Goal: Task Accomplishment & Management: Manage account settings

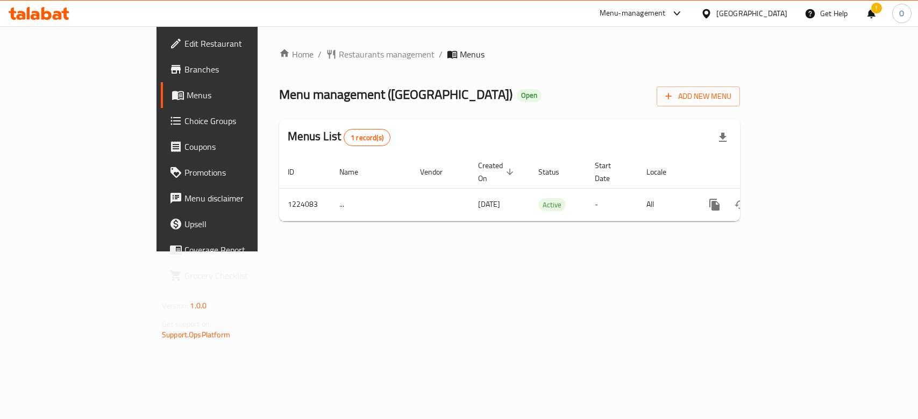
click at [339, 53] on span "Restaurants management" at bounding box center [387, 54] width 96 height 13
click at [761, 253] on div "Home / Restaurants management / Menus Menu management ( Chicago ) Open Add New …" at bounding box center [510, 139] width 504 height 226
click at [873, 5] on div "!" at bounding box center [871, 14] width 12 height 26
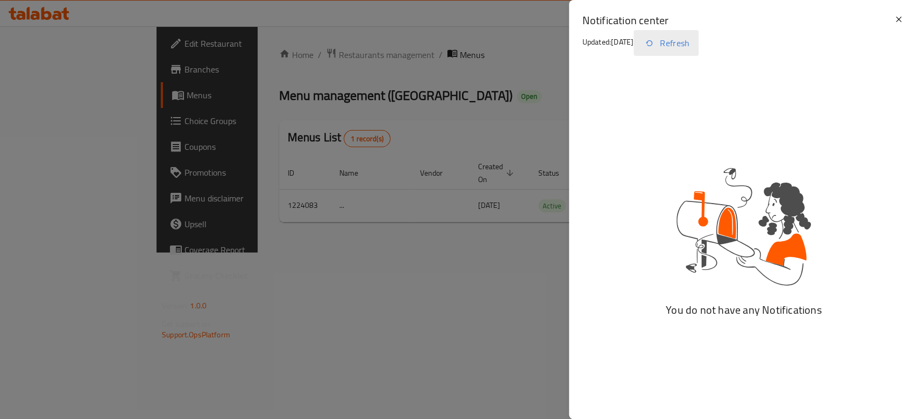
click at [688, 48] on button "Refresh" at bounding box center [665, 43] width 65 height 26
click at [899, 23] on icon at bounding box center [898, 19] width 13 height 13
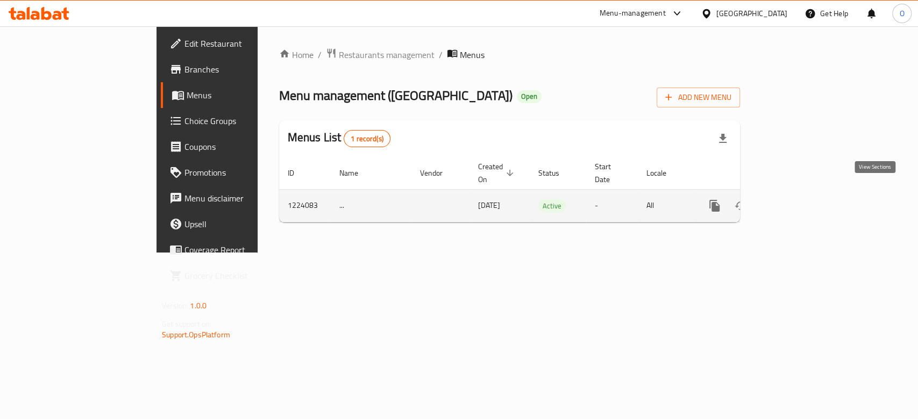
click at [797, 201] on icon "enhanced table" at bounding box center [792, 206] width 10 height 10
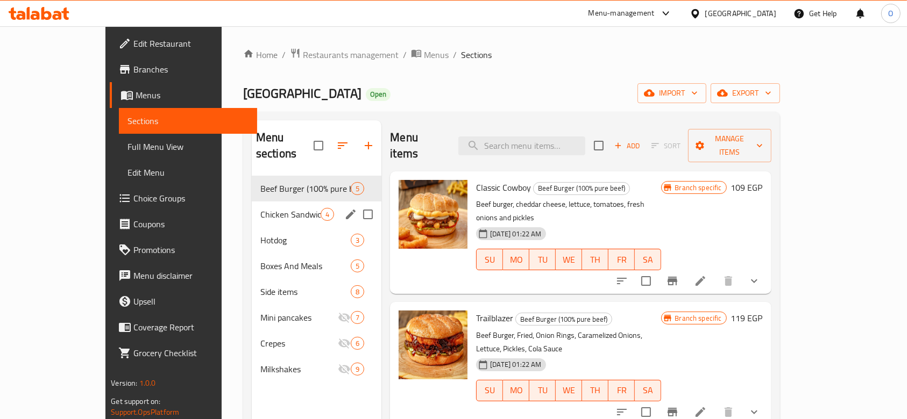
click at [252, 202] on div "Chicken Sandwiches 4" at bounding box center [317, 215] width 130 height 26
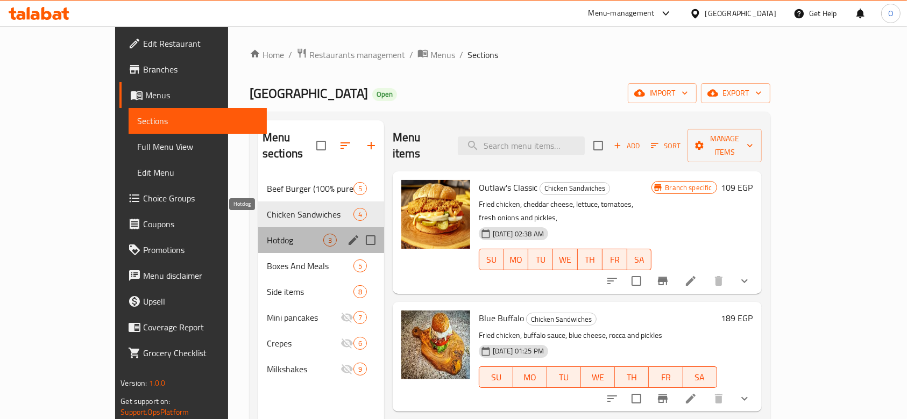
click at [267, 234] on span "Hotdog" at bounding box center [295, 240] width 56 height 13
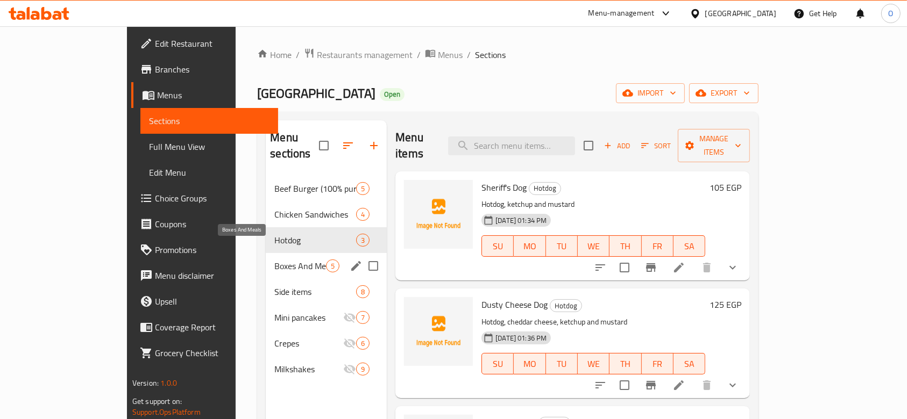
click at [274, 260] on span "Boxes And Meals" at bounding box center [300, 266] width 52 height 13
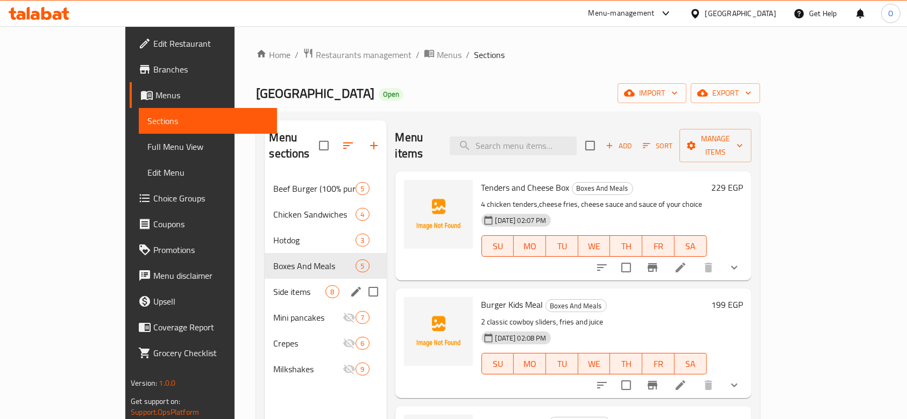
click at [265, 279] on div "Side items 8" at bounding box center [326, 292] width 122 height 26
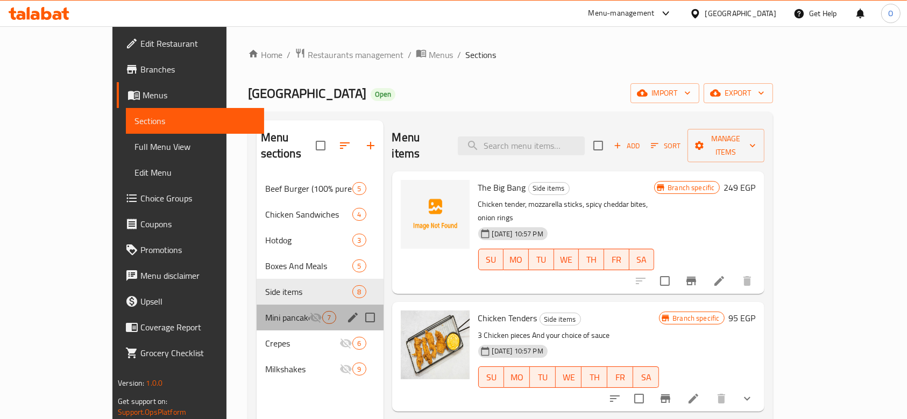
click at [257, 305] on div "Mini pancakes 7" at bounding box center [320, 318] width 127 height 26
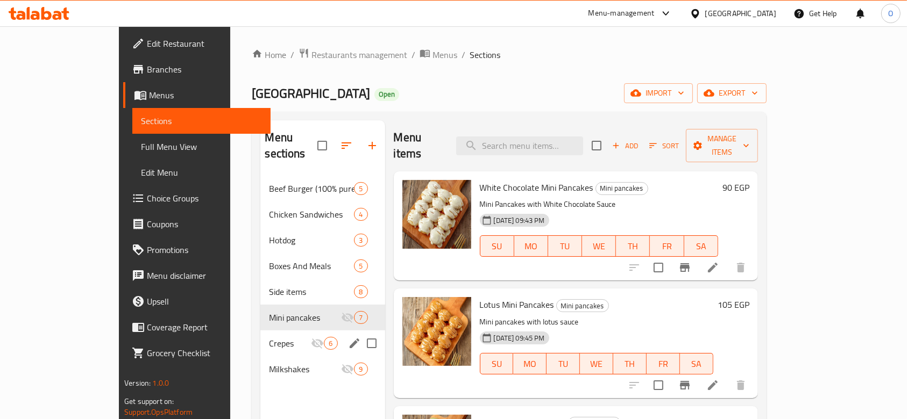
click at [260, 331] on div "Crepes 6" at bounding box center [322, 344] width 124 height 26
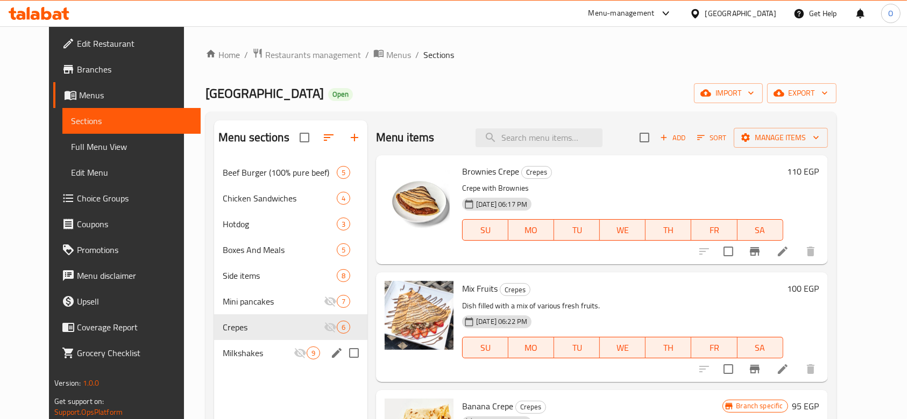
click at [248, 346] on div "Milkshakes 9" at bounding box center [290, 353] width 153 height 26
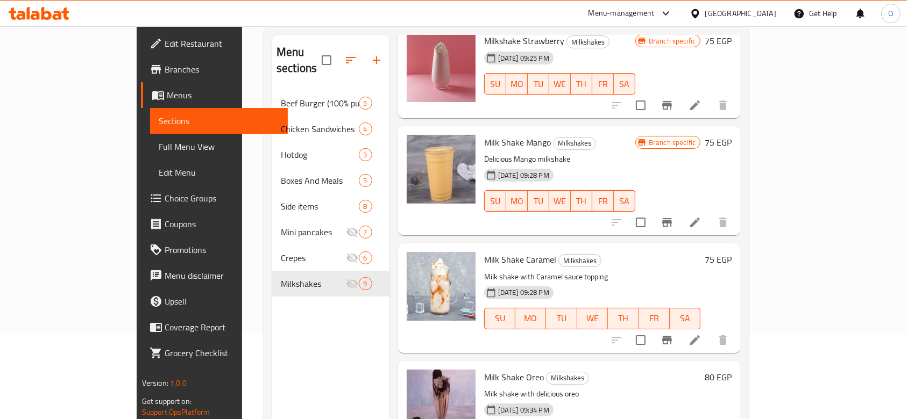
scroll to position [151, 0]
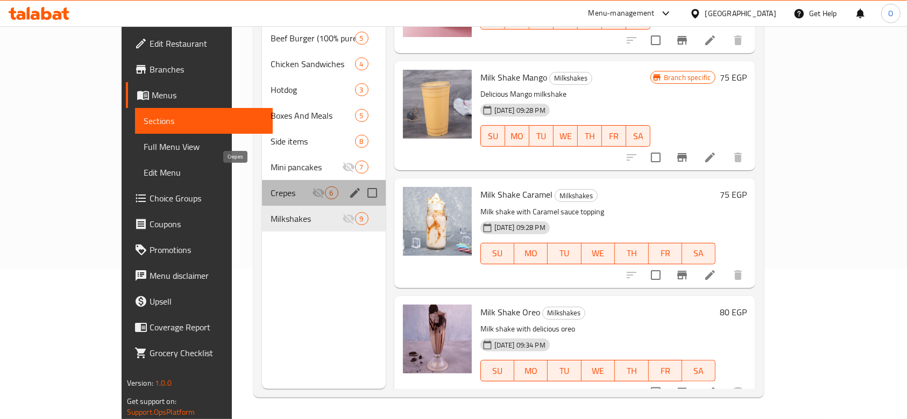
click at [270, 187] on span "Crepes" at bounding box center [290, 193] width 41 height 13
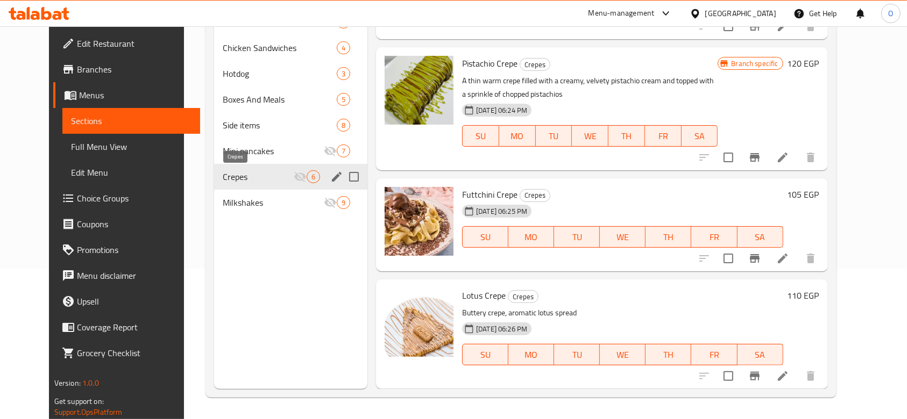
scroll to position [293, 0]
click at [247, 155] on span "Mini pancakes" at bounding box center [258, 151] width 71 height 13
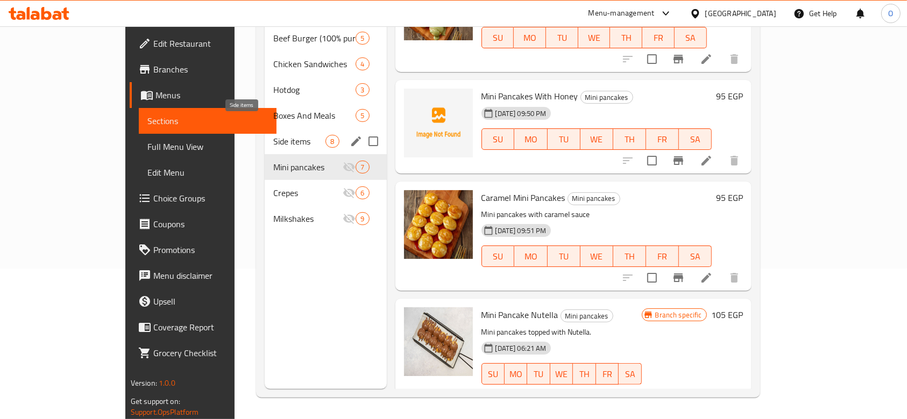
click at [273, 135] on span "Side items" at bounding box center [299, 141] width 52 height 13
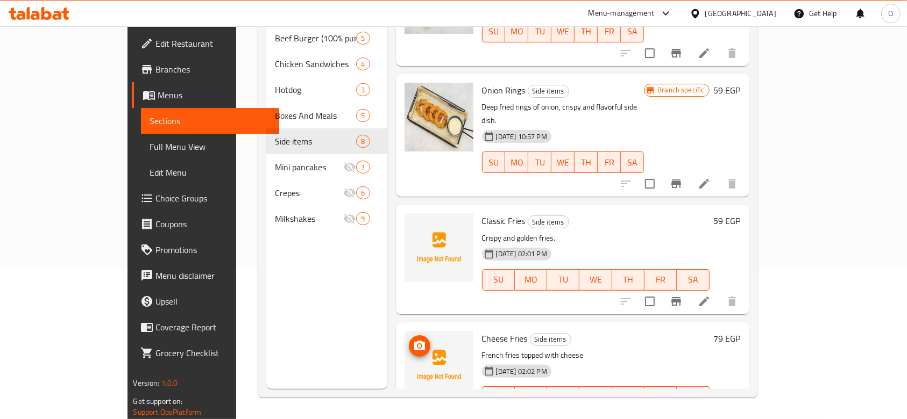
scroll to position [546, 0]
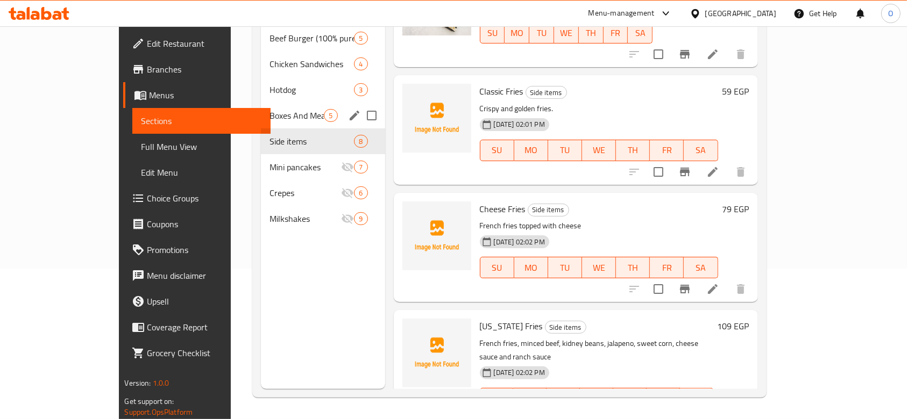
click at [261, 108] on div "Boxes And Meals 5" at bounding box center [323, 116] width 124 height 26
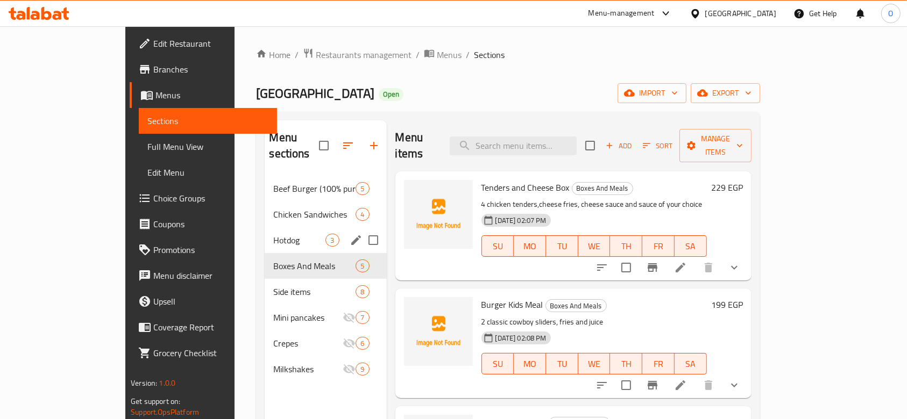
click at [265, 231] on div "Hotdog 3" at bounding box center [326, 240] width 122 height 26
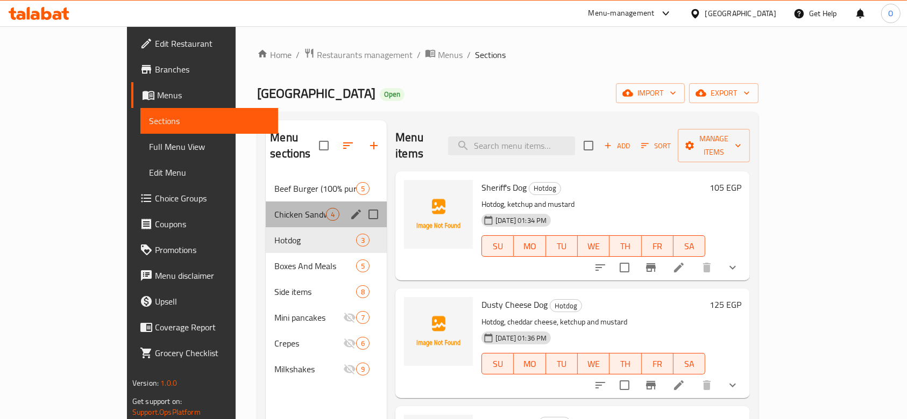
click at [266, 205] on div "Chicken Sandwiches 4" at bounding box center [326, 215] width 121 height 26
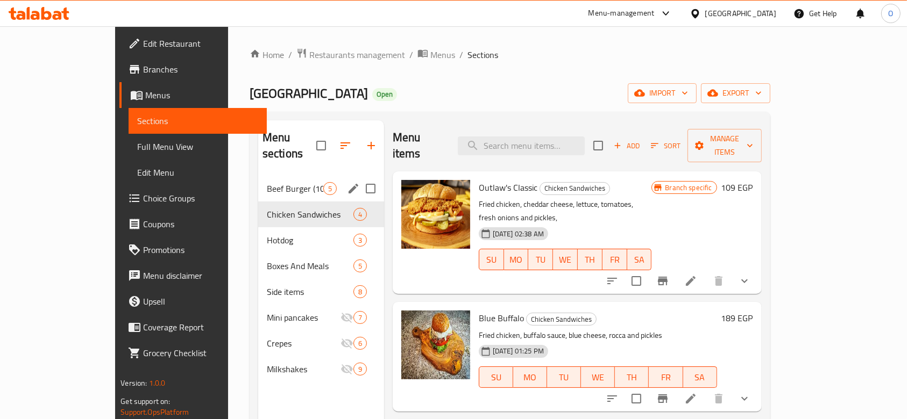
click at [258, 181] on div "Beef Burger (100% pure beef) 5" at bounding box center [321, 189] width 126 height 26
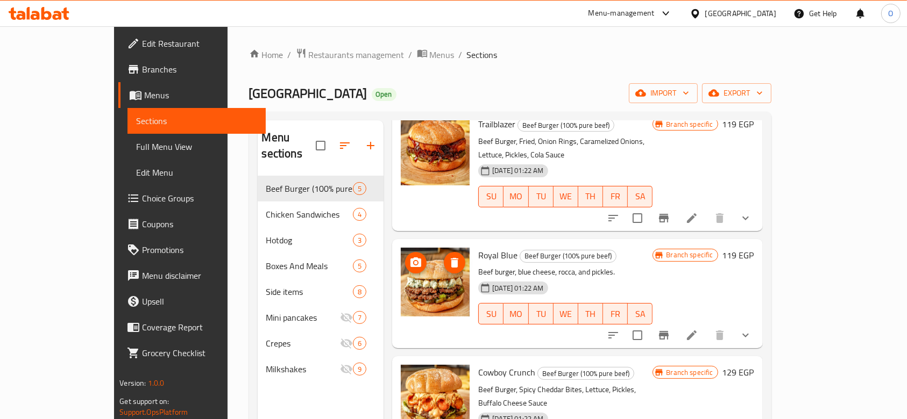
scroll to position [151, 0]
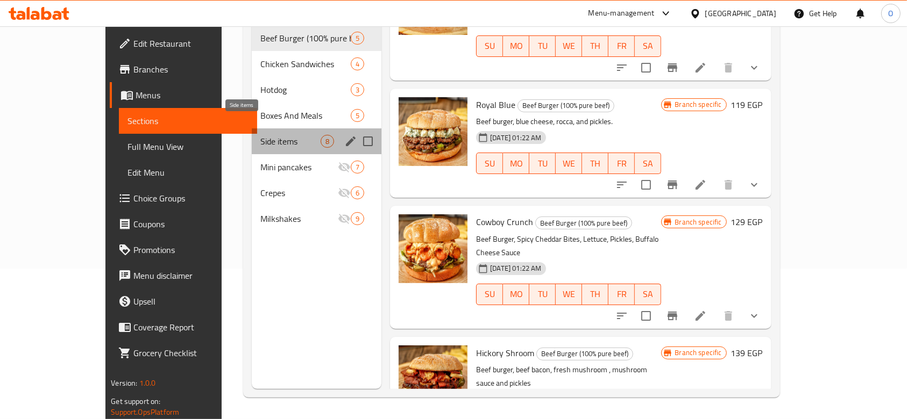
click at [260, 135] on span "Side items" at bounding box center [290, 141] width 60 height 13
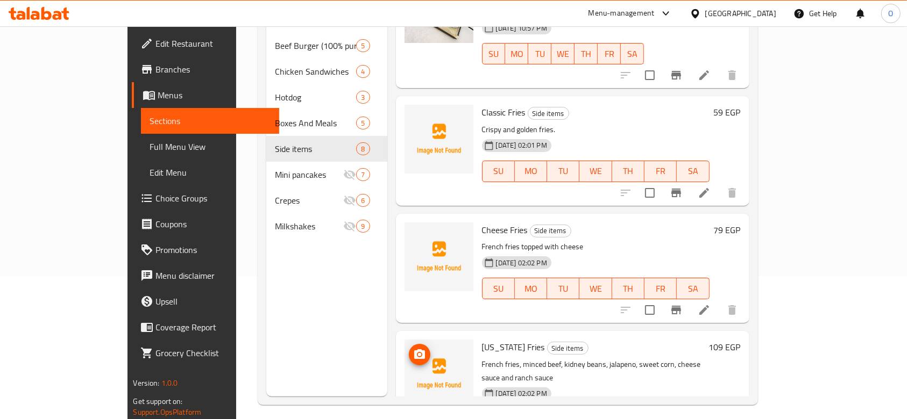
scroll to position [260, 0]
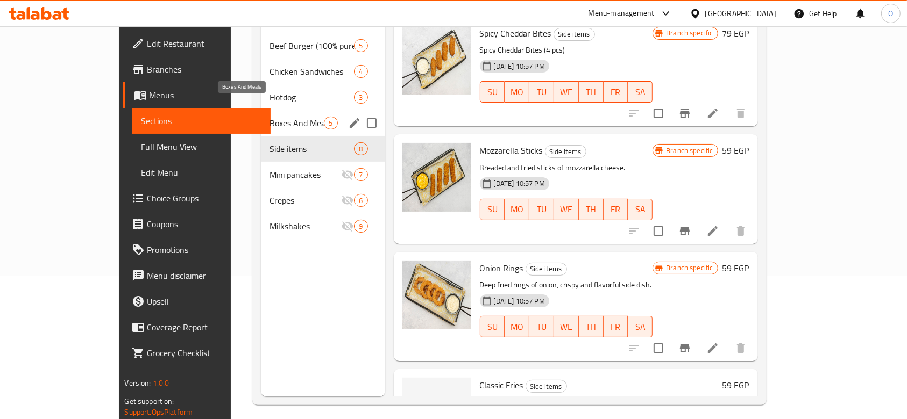
click at [286, 117] on span "Boxes And Meals" at bounding box center [296, 123] width 55 height 13
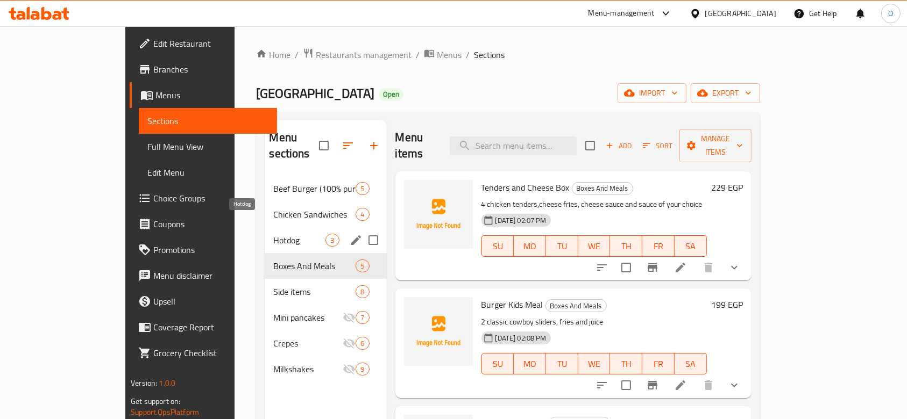
click at [273, 234] on span "Hotdog" at bounding box center [299, 240] width 52 height 13
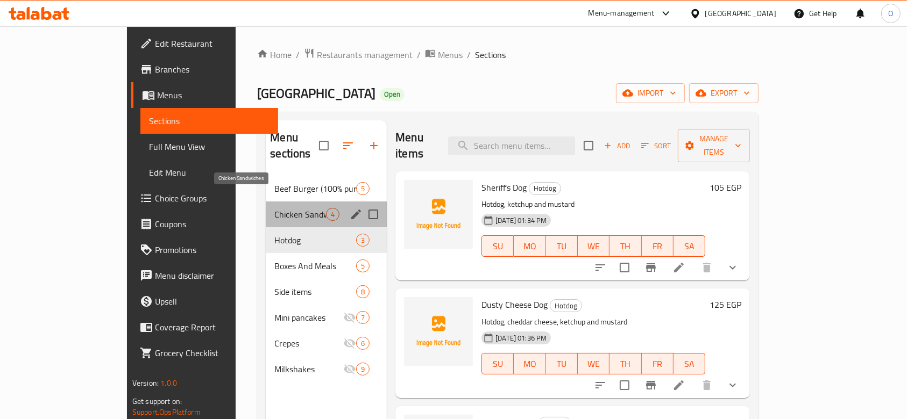
click at [274, 208] on span "Chicken Sandwiches" at bounding box center [300, 214] width 52 height 13
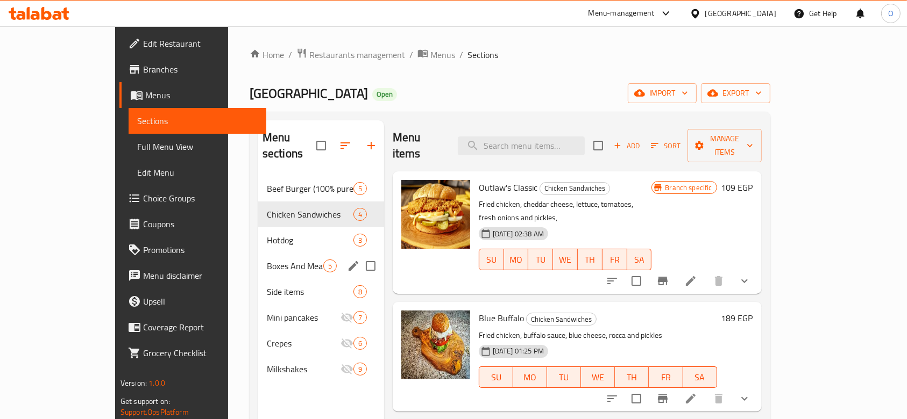
click at [258, 253] on div "Boxes And Meals 5" at bounding box center [321, 266] width 126 height 26
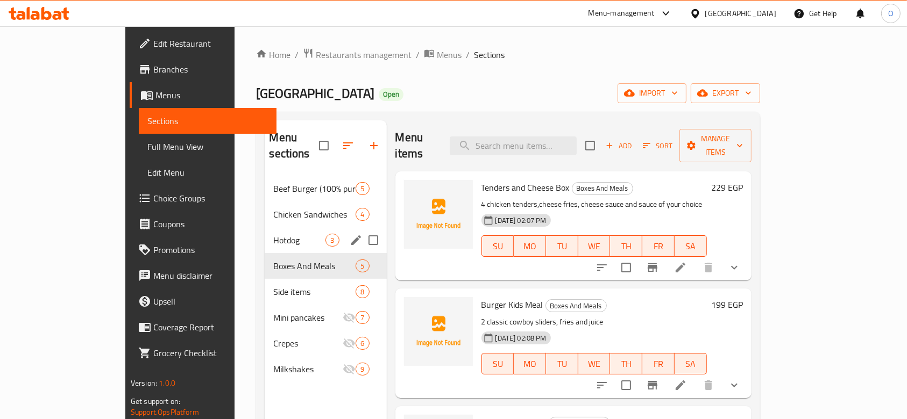
click at [273, 234] on span "Hotdog" at bounding box center [299, 240] width 52 height 13
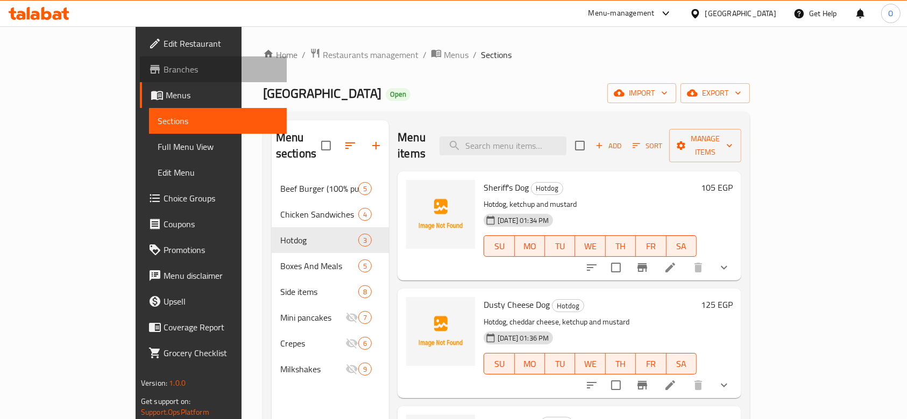
click at [163, 67] on span "Branches" at bounding box center [220, 69] width 115 height 13
click at [163, 73] on span "Branches" at bounding box center [220, 69] width 115 height 13
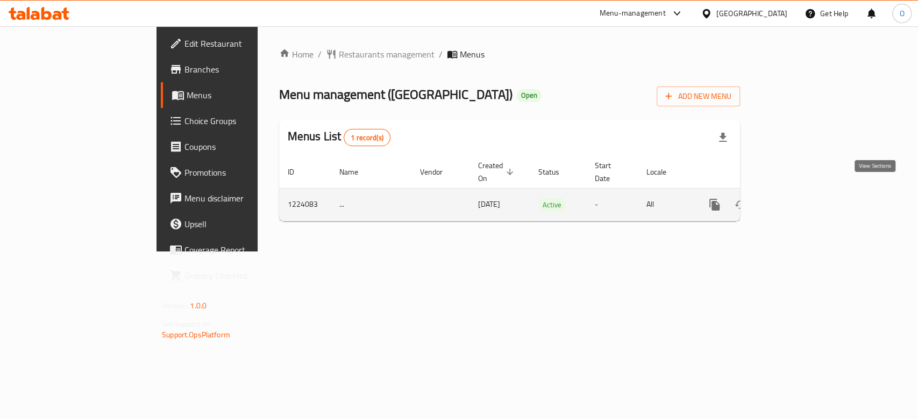
click at [799, 198] on icon "enhanced table" at bounding box center [792, 204] width 13 height 13
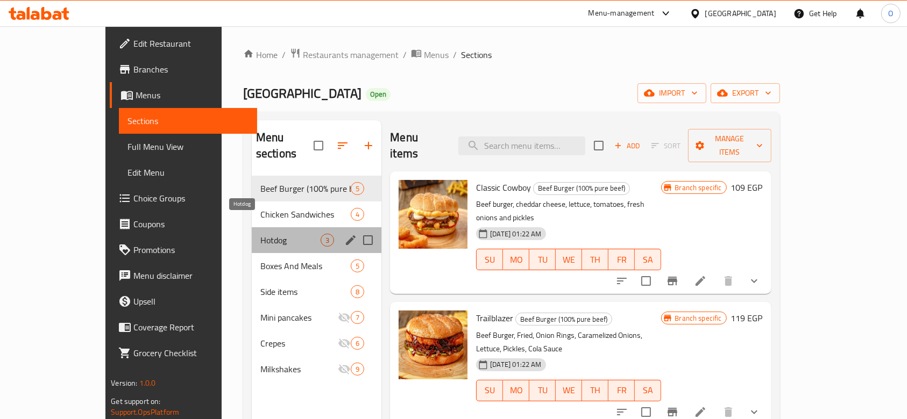
click at [260, 234] on span "Hotdog" at bounding box center [290, 240] width 60 height 13
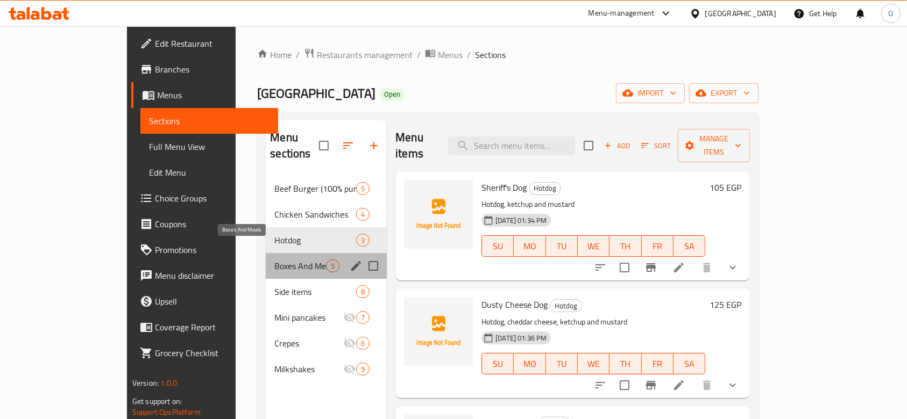
click at [274, 260] on span "Boxes And Meals" at bounding box center [300, 266] width 52 height 13
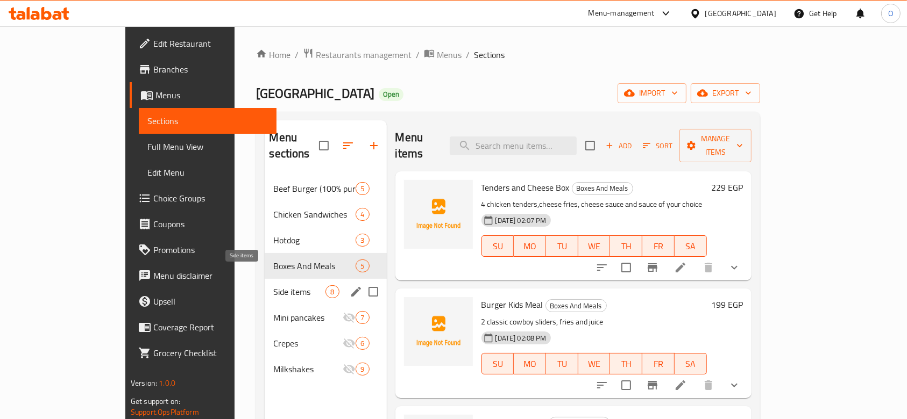
click at [273, 286] on span "Side items" at bounding box center [299, 292] width 52 height 13
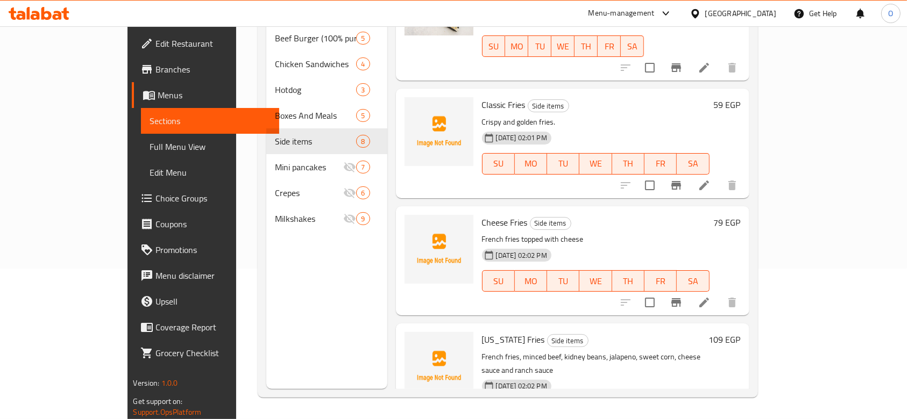
scroll to position [7, 0]
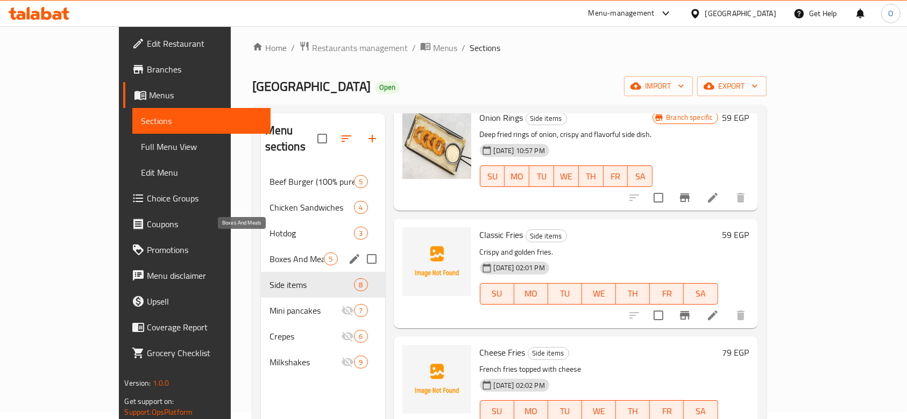
click at [277, 253] on span "Boxes And Meals" at bounding box center [296, 259] width 55 height 13
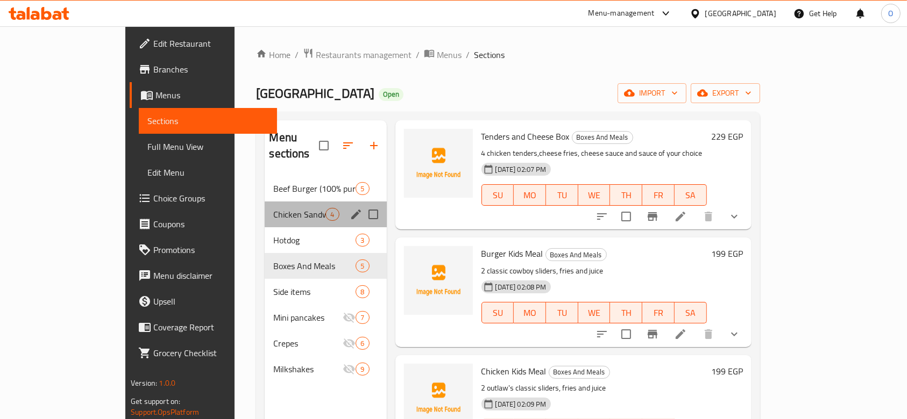
click at [289, 209] on div "Chicken Sandwiches 4" at bounding box center [326, 215] width 122 height 26
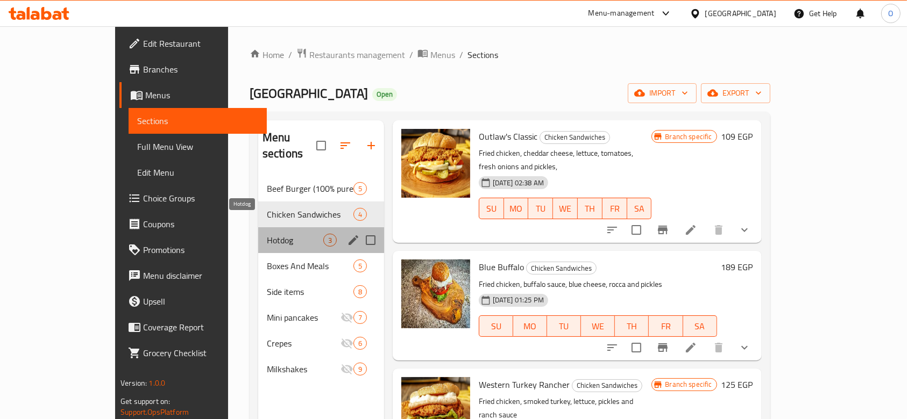
click at [289, 234] on span "Hotdog" at bounding box center [295, 240] width 56 height 13
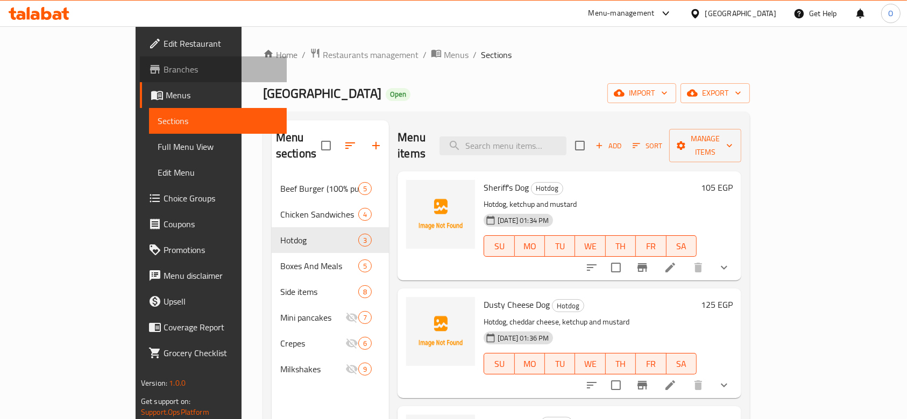
click at [163, 72] on span "Branches" at bounding box center [220, 69] width 115 height 13
